Goal: Task Accomplishment & Management: Manage account settings

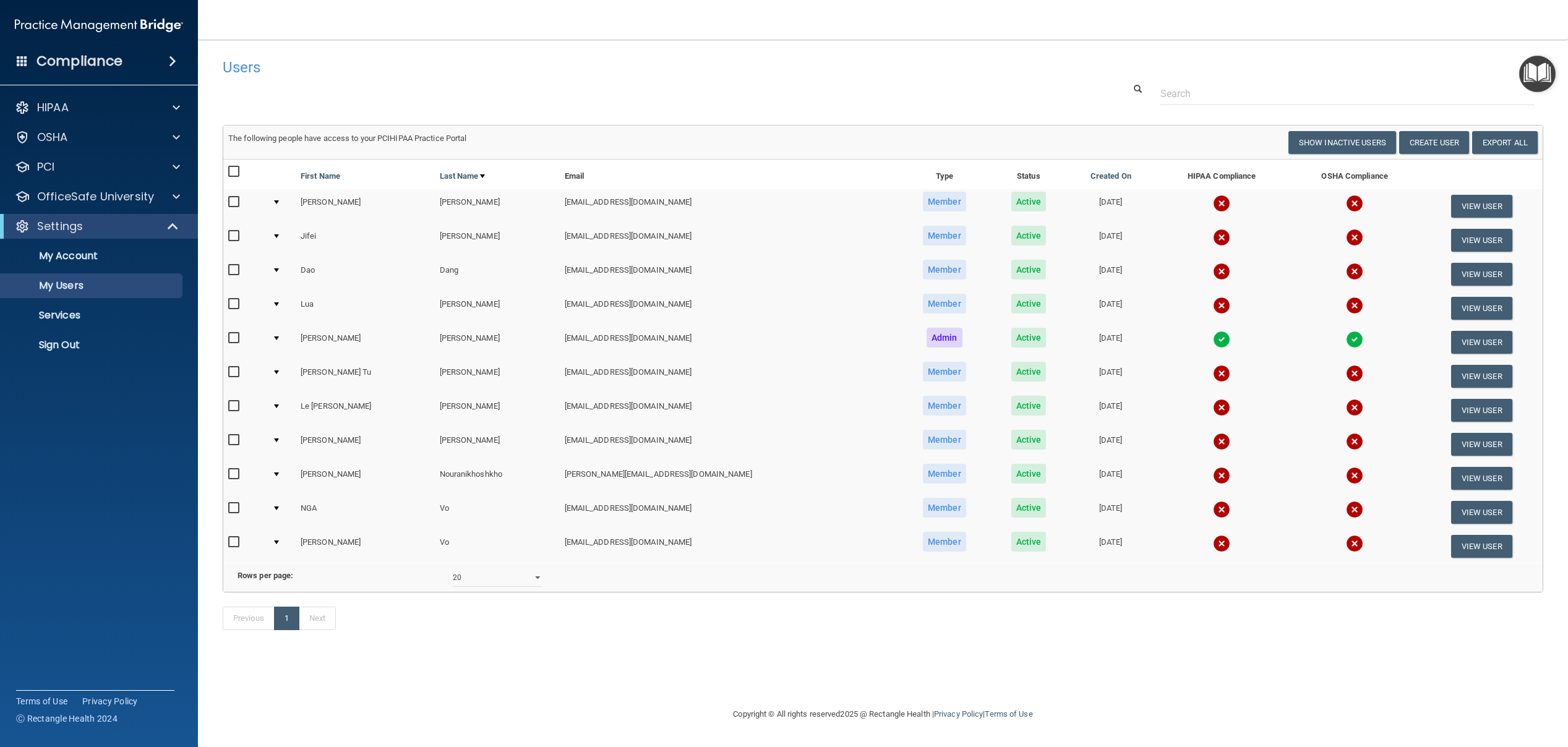
select select "20"
drag, startPoint x: 918, startPoint y: 370, endPoint x: 942, endPoint y: 370, distance: 24.0
click at [918, 370] on td "Member" at bounding box center [944, 377] width 91 height 34
click at [285, 371] on td at bounding box center [281, 377] width 29 height 34
click at [279, 372] on div at bounding box center [276, 372] width 5 height 4
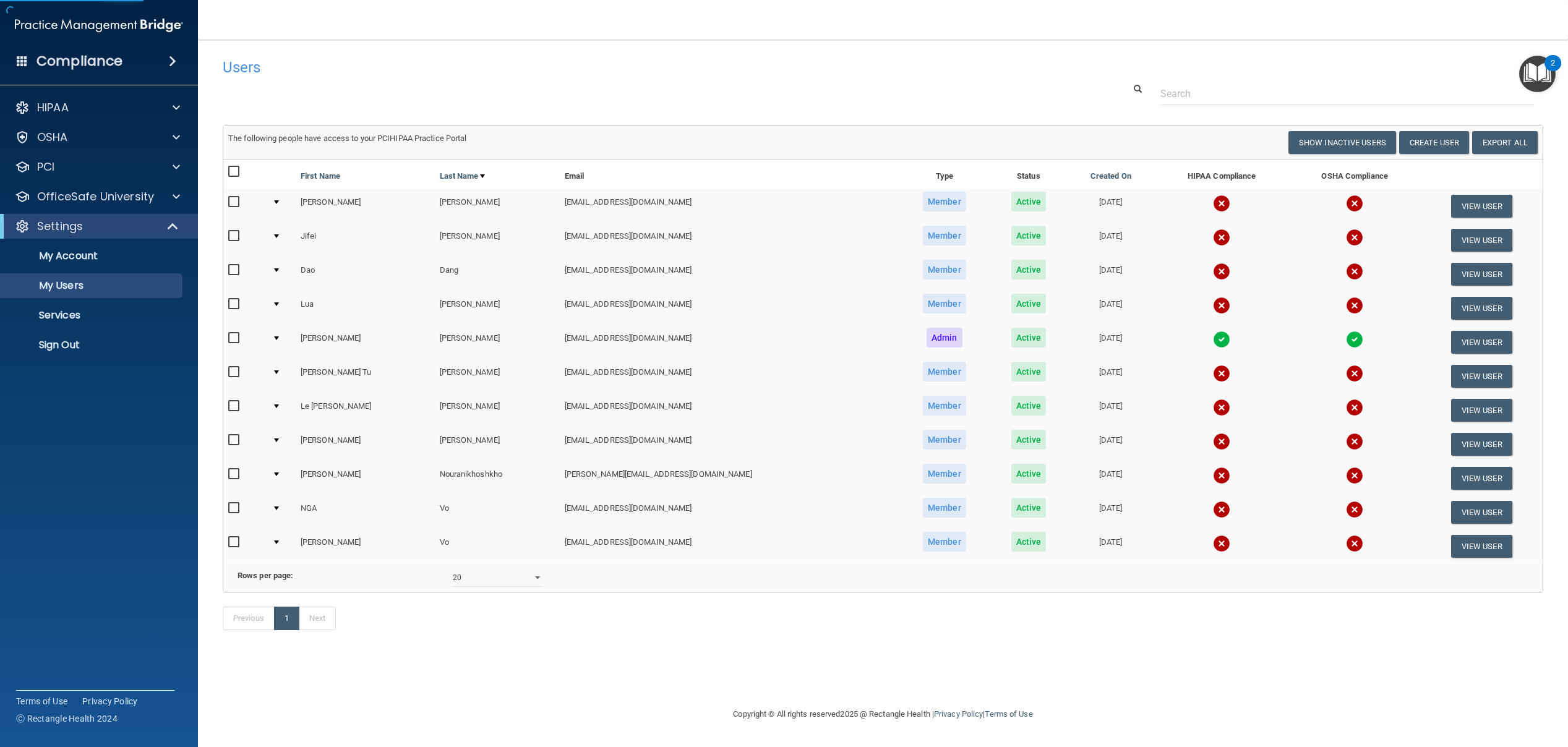
click at [233, 372] on input "checkbox" at bounding box center [235, 372] width 14 height 10
checkbox input "true"
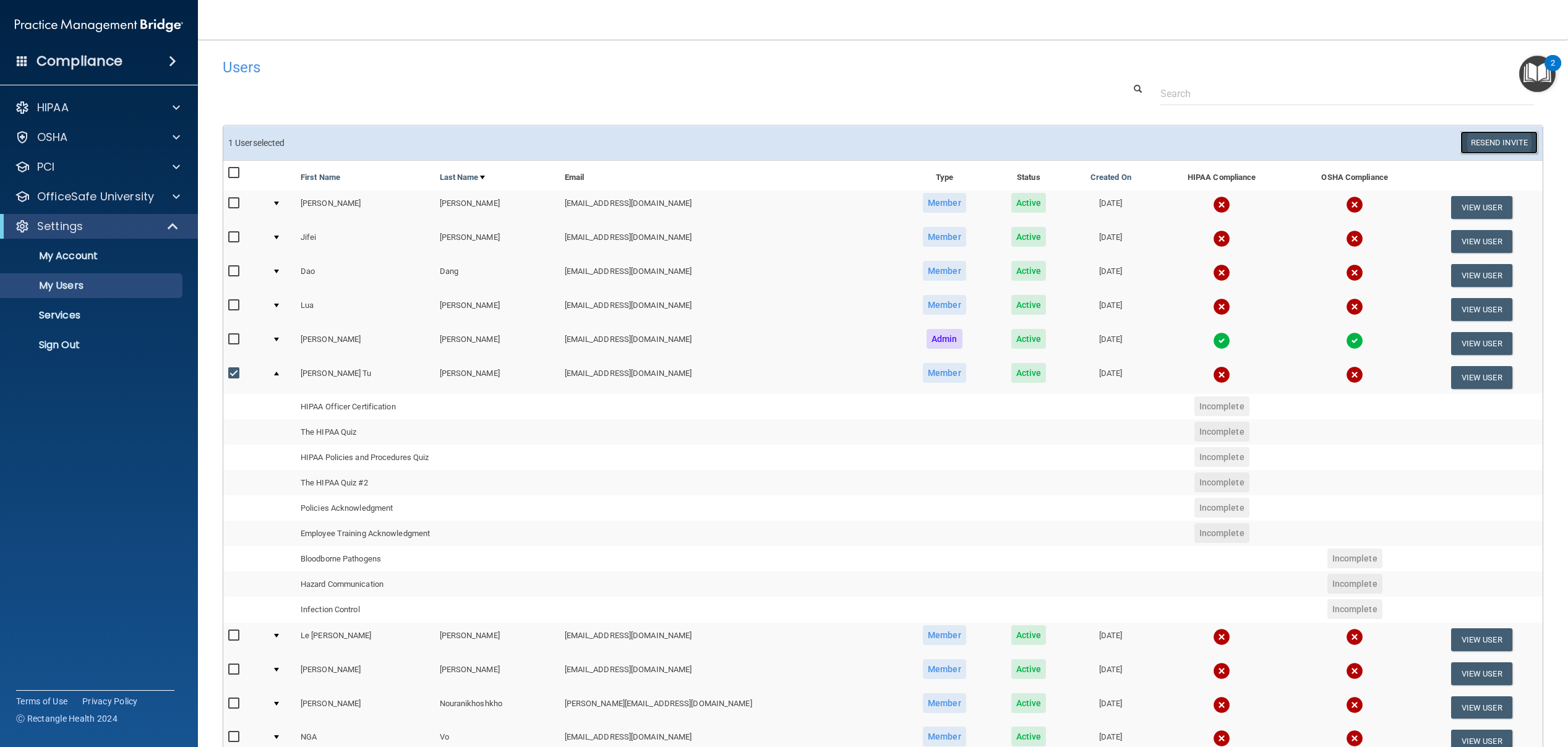
click at [1488, 144] on button "Resend Invite" at bounding box center [1499, 142] width 78 height 23
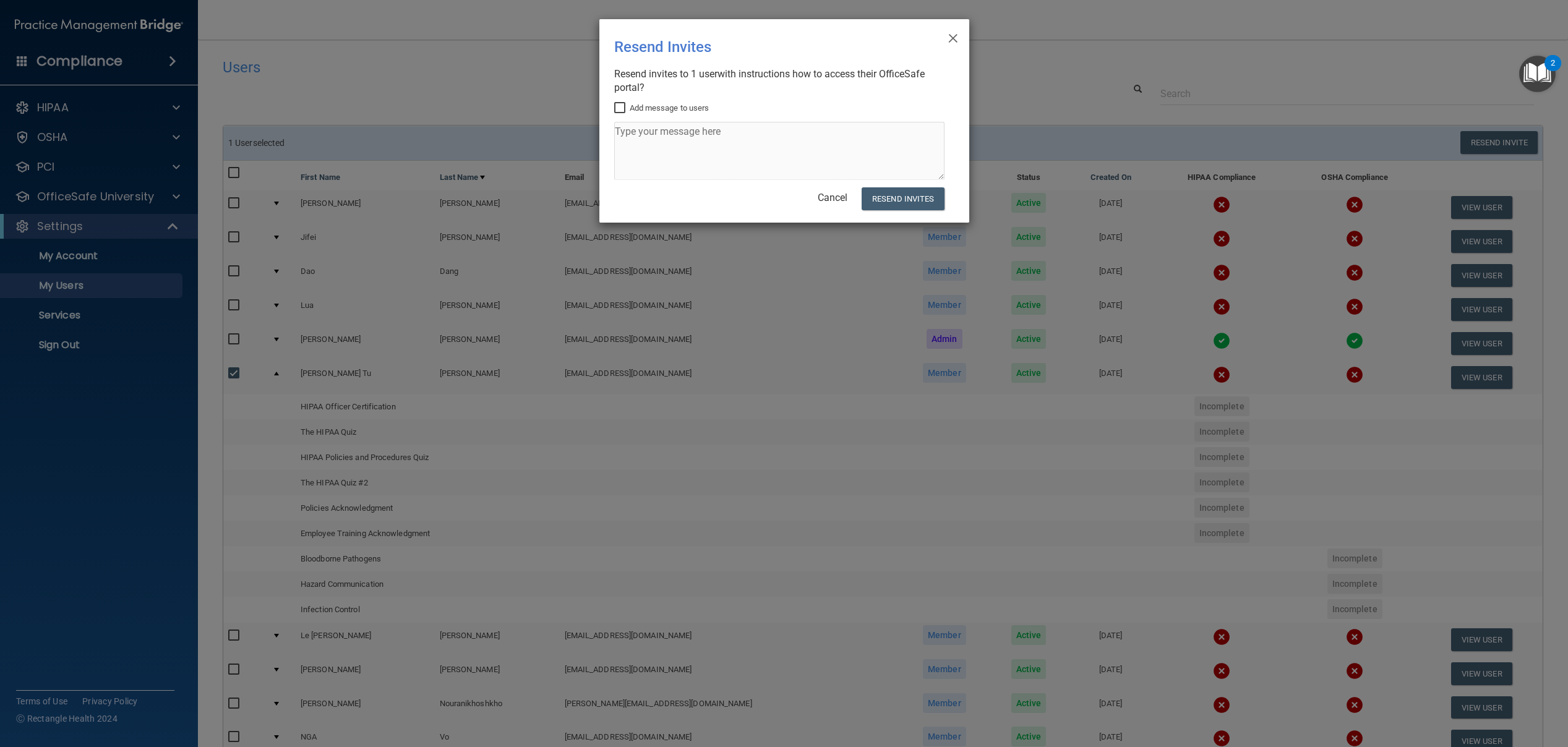
click at [625, 109] on input "Add message to users" at bounding box center [621, 108] width 14 height 10
checkbox input "true"
click at [688, 142] on textarea at bounding box center [779, 151] width 330 height 58
click at [720, 137] on textarea "hi [PERSON_NAME]," at bounding box center [779, 151] width 330 height 58
type textarea "hi [PERSON_NAME], send again."
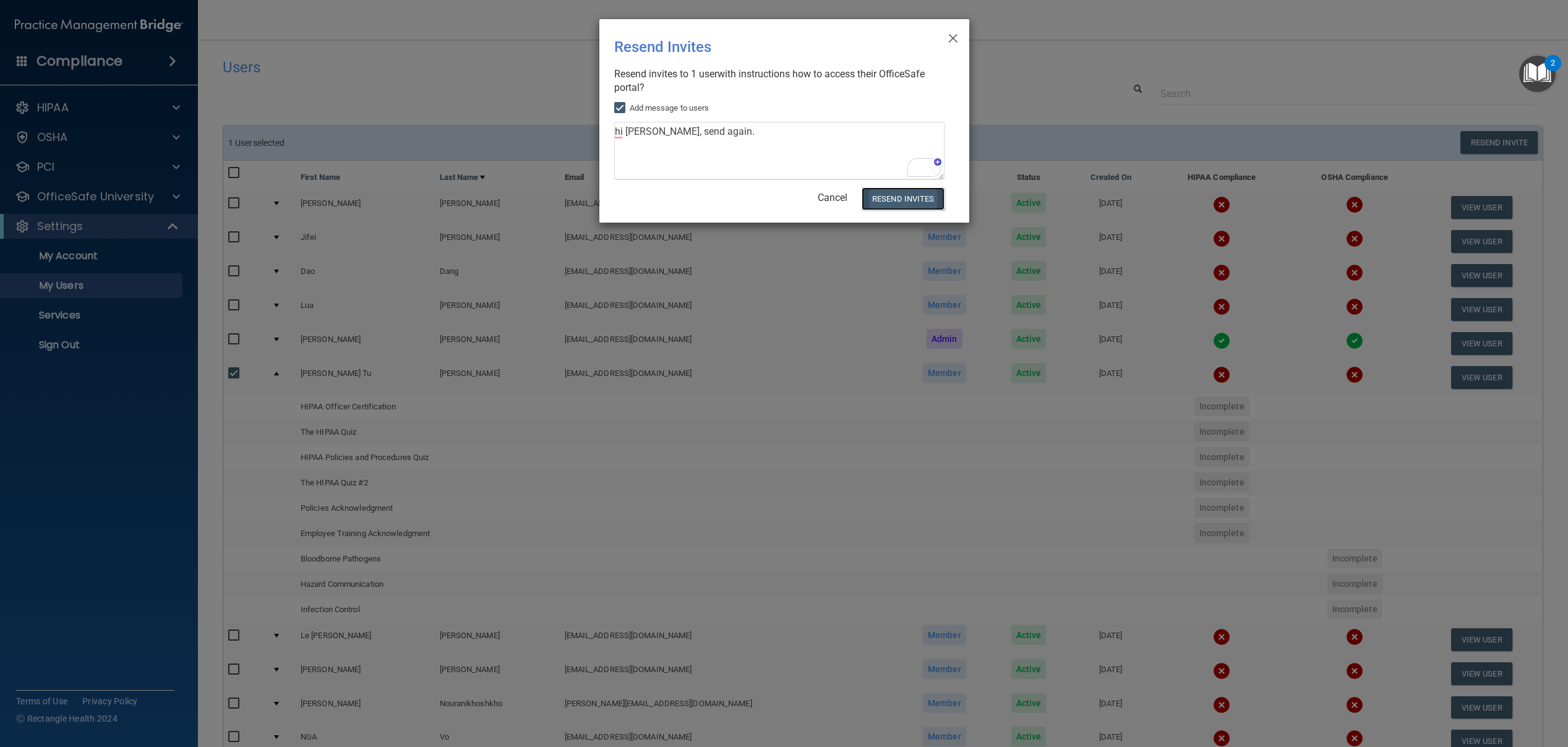
click at [878, 203] on button "Resend Invites" at bounding box center [903, 198] width 82 height 23
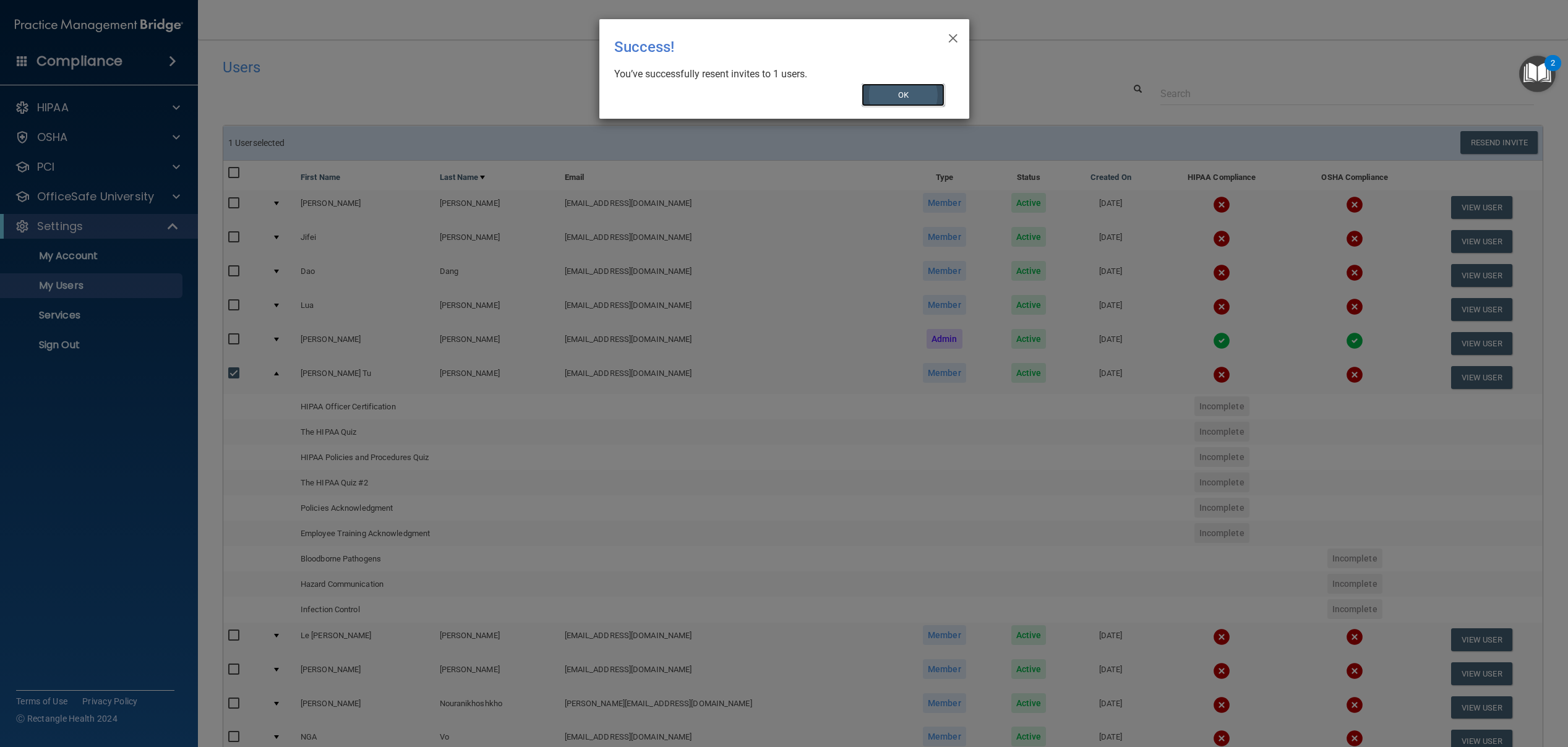
click at [889, 96] on button "OK" at bounding box center [903, 95] width 83 height 23
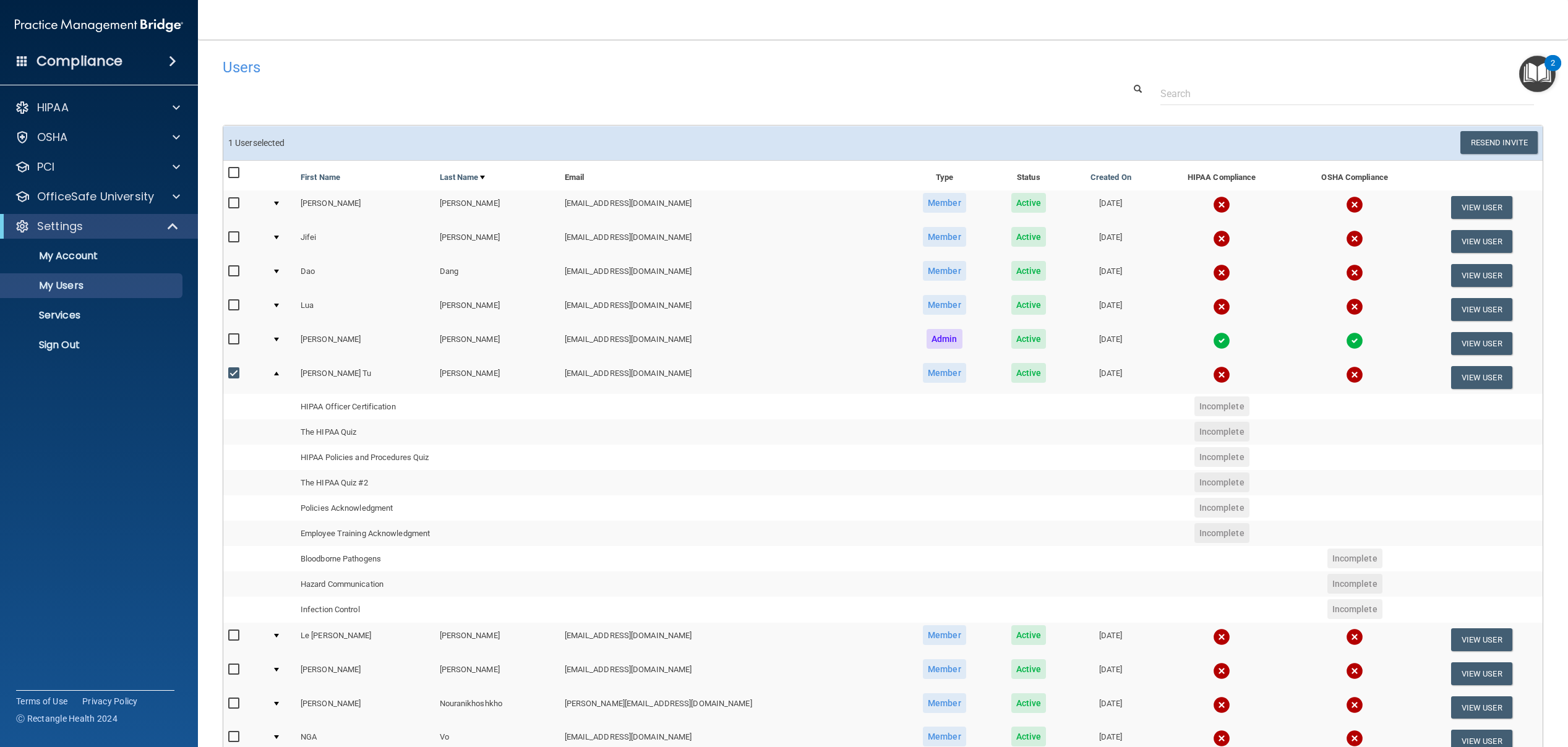
click at [233, 374] on input "checkbox" at bounding box center [235, 374] width 14 height 10
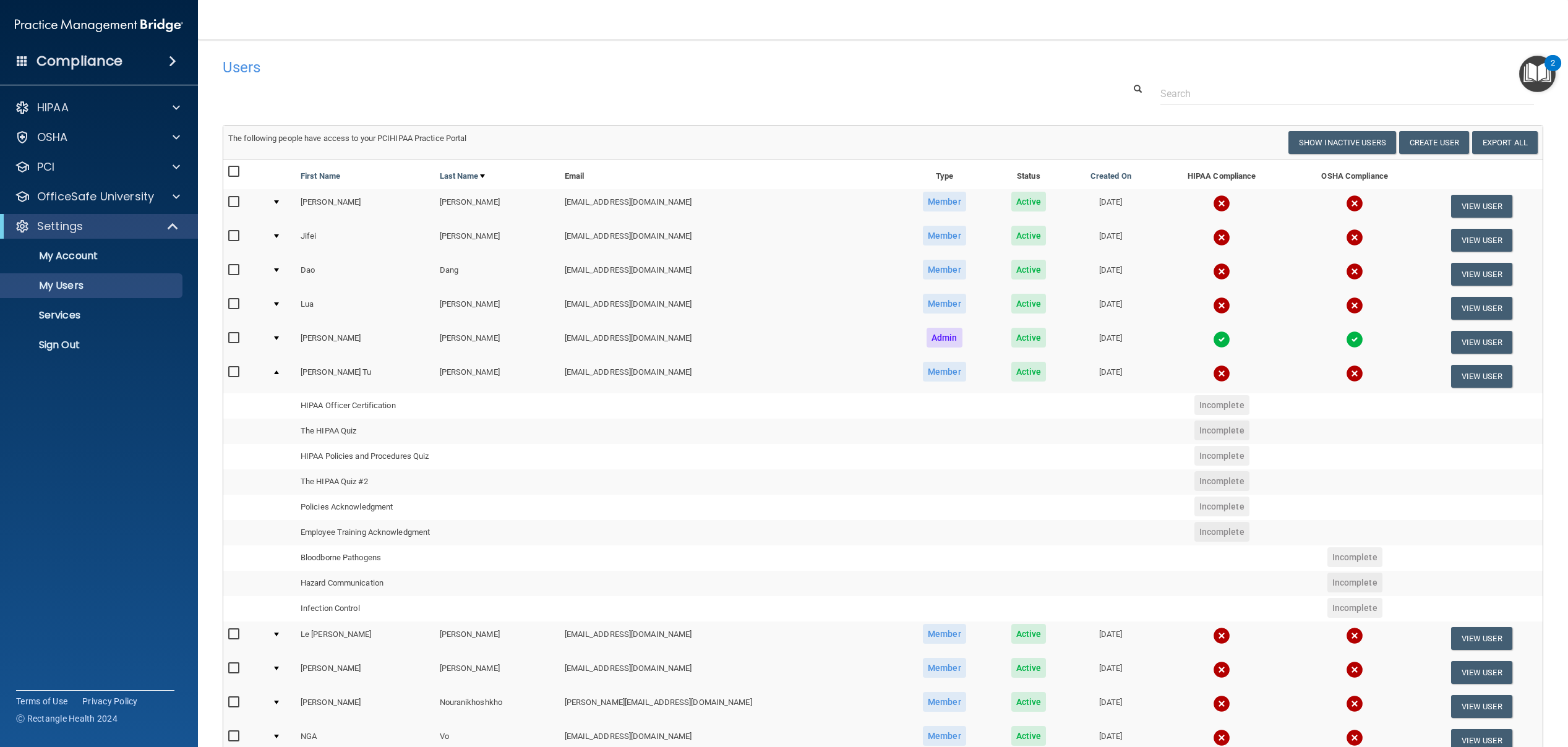
click at [628, 83] on div at bounding box center [883, 93] width 1339 height 23
click at [231, 375] on input "checkbox" at bounding box center [235, 372] width 14 height 10
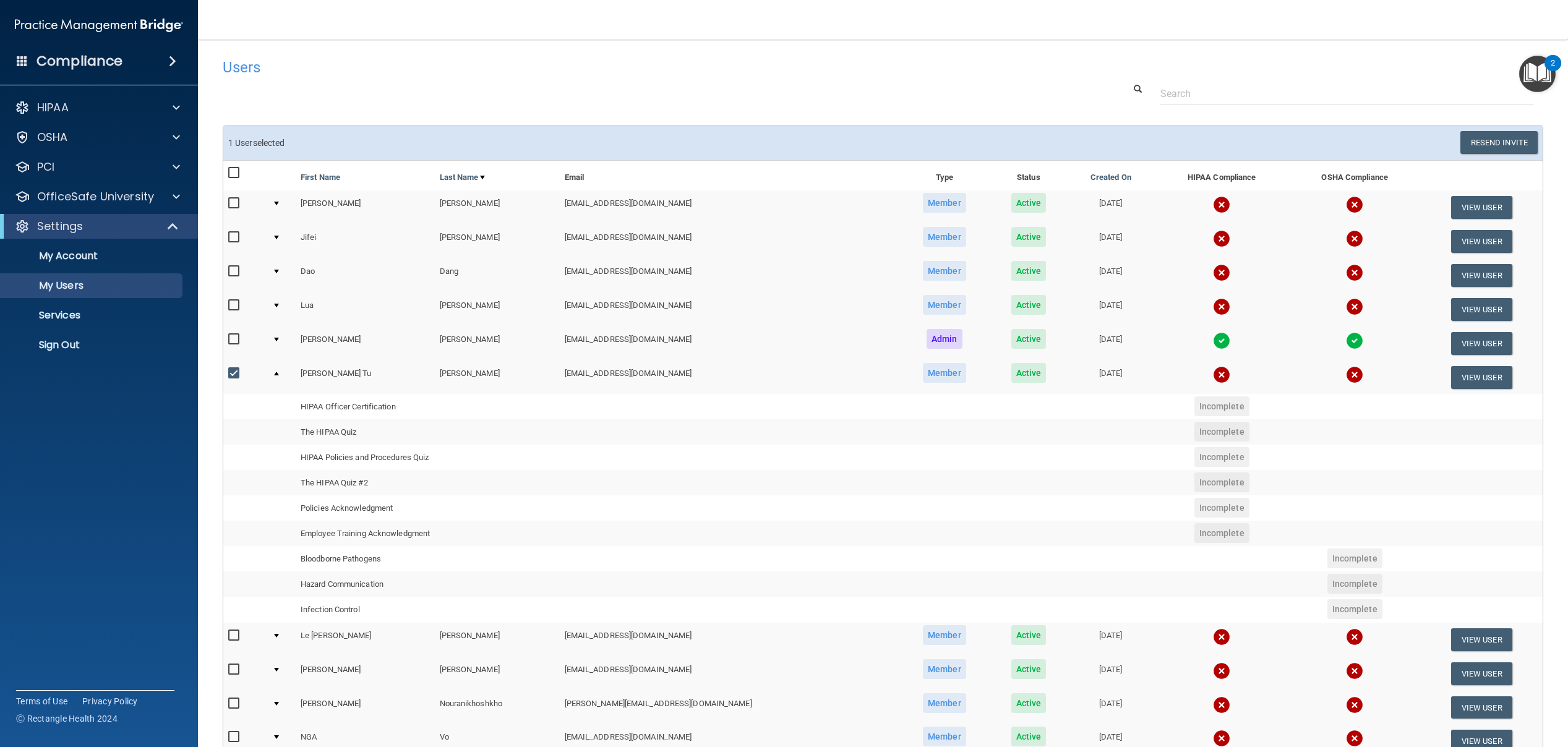
click at [232, 374] on input "checkbox" at bounding box center [235, 374] width 14 height 10
checkbox input "false"
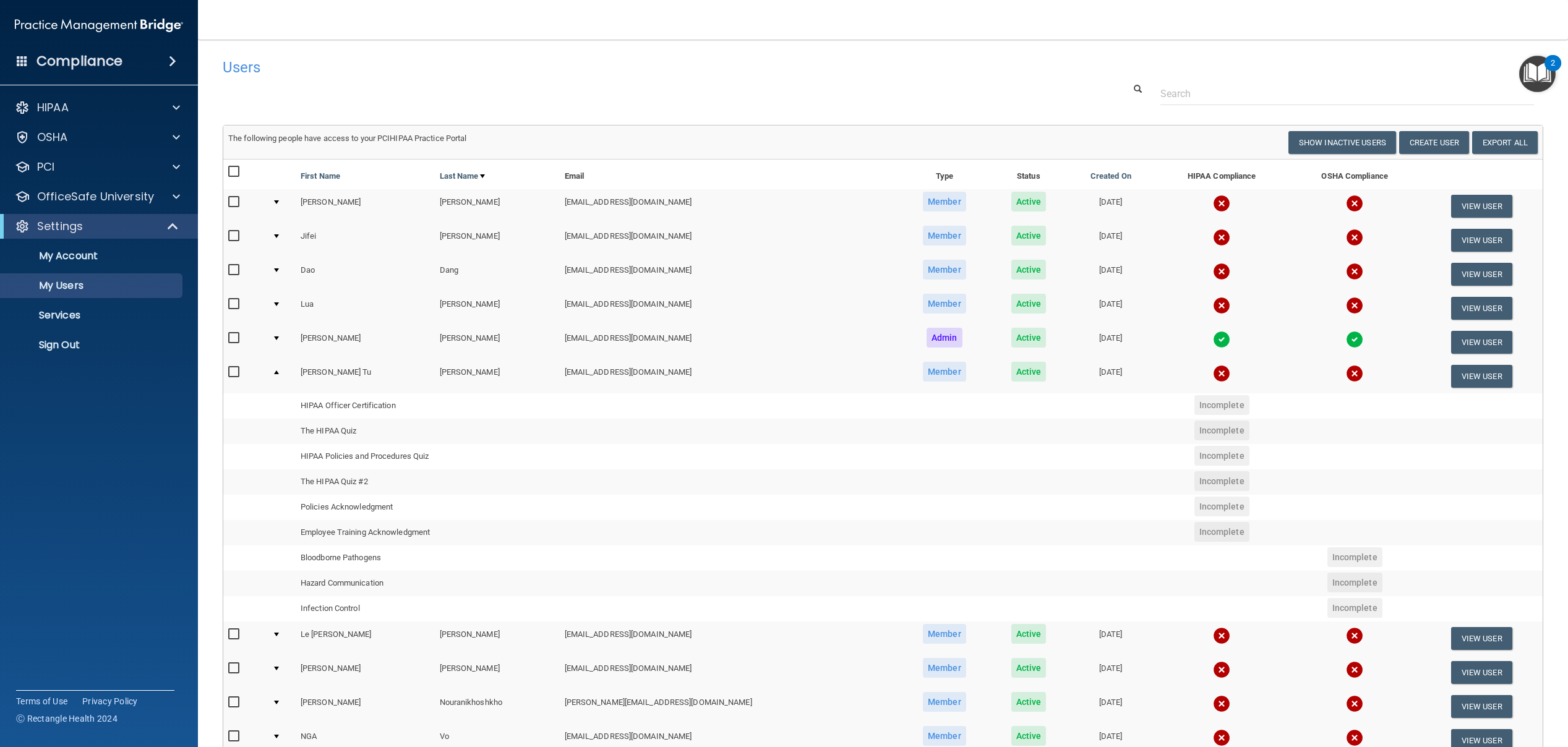
click at [848, 57] on div "Users" at bounding box center [604, 67] width 781 height 30
click at [279, 374] on div at bounding box center [276, 372] width 5 height 4
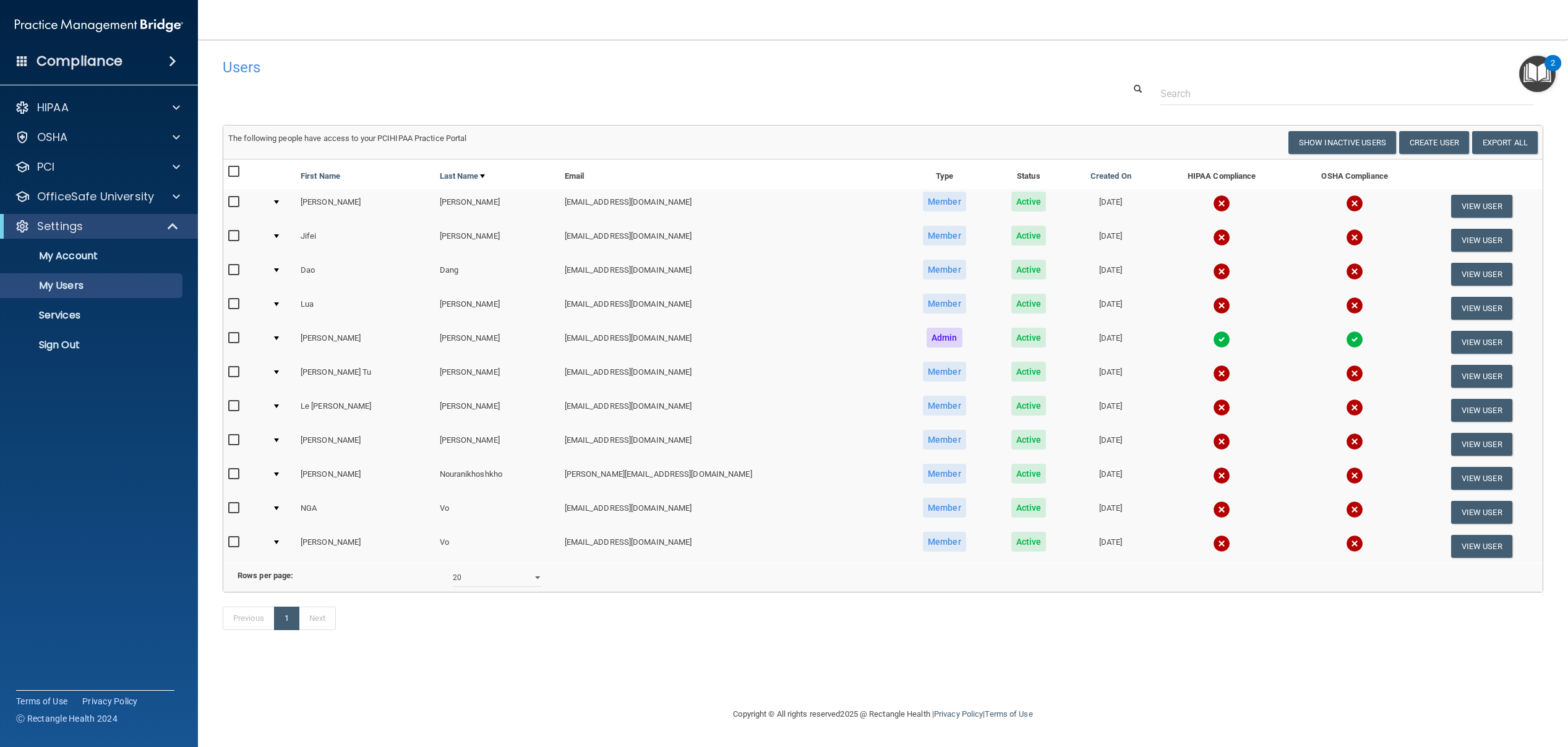
click at [1037, 29] on nav "Toggle navigation [PERSON_NAME] [EMAIL_ADDRESS][DOMAIN_NAME] Manage My Enterpri…" at bounding box center [883, 19] width 1370 height 40
